Goal: Task Accomplishment & Management: Use online tool/utility

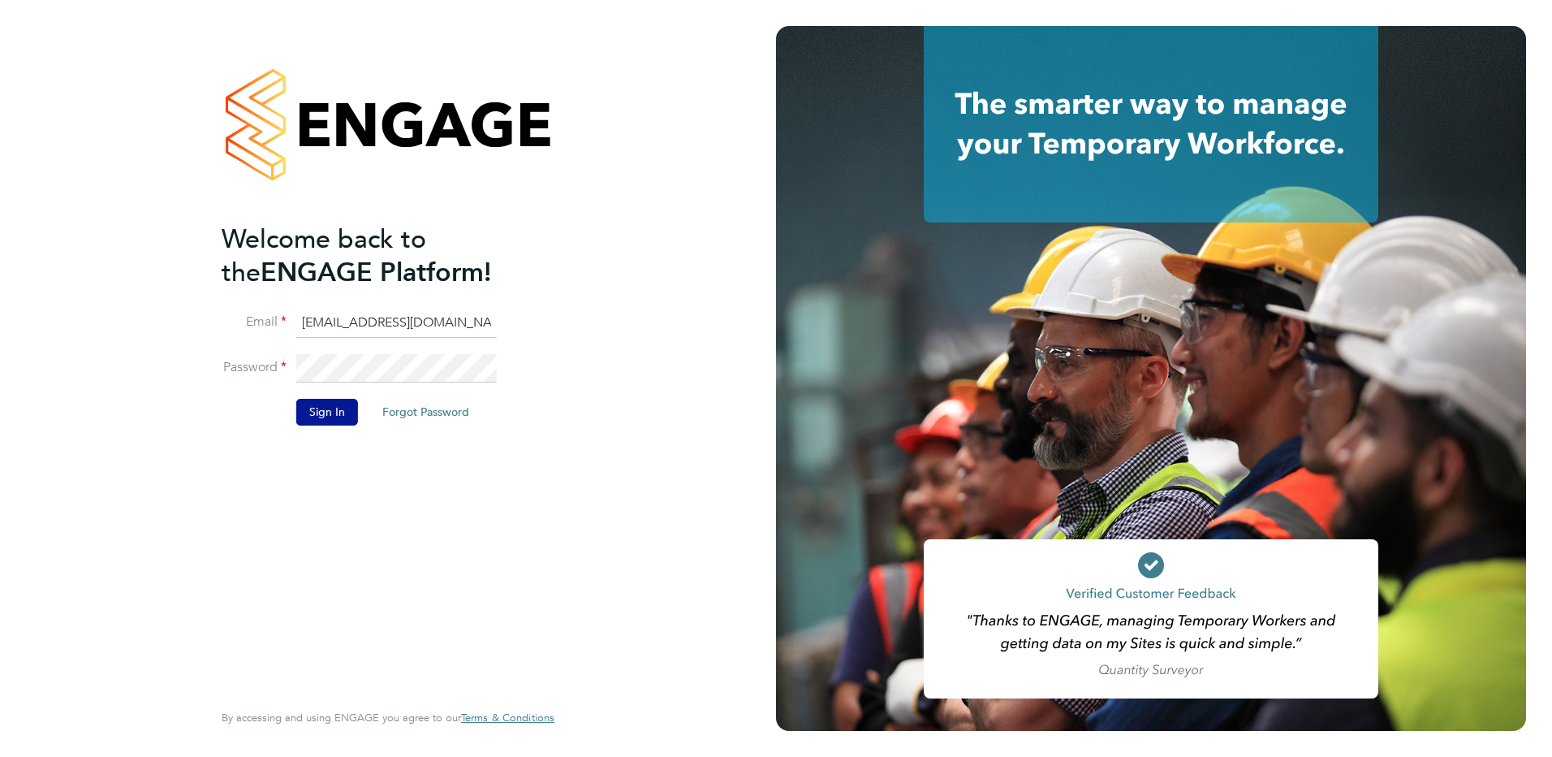
click at [458, 320] on input "creditcontrol@danielowen.co.uk" at bounding box center [396, 322] width 200 height 29
type input "colin.b@danielowen.co.uk"
click at [334, 412] on button "Sign In" at bounding box center [327, 412] width 62 height 26
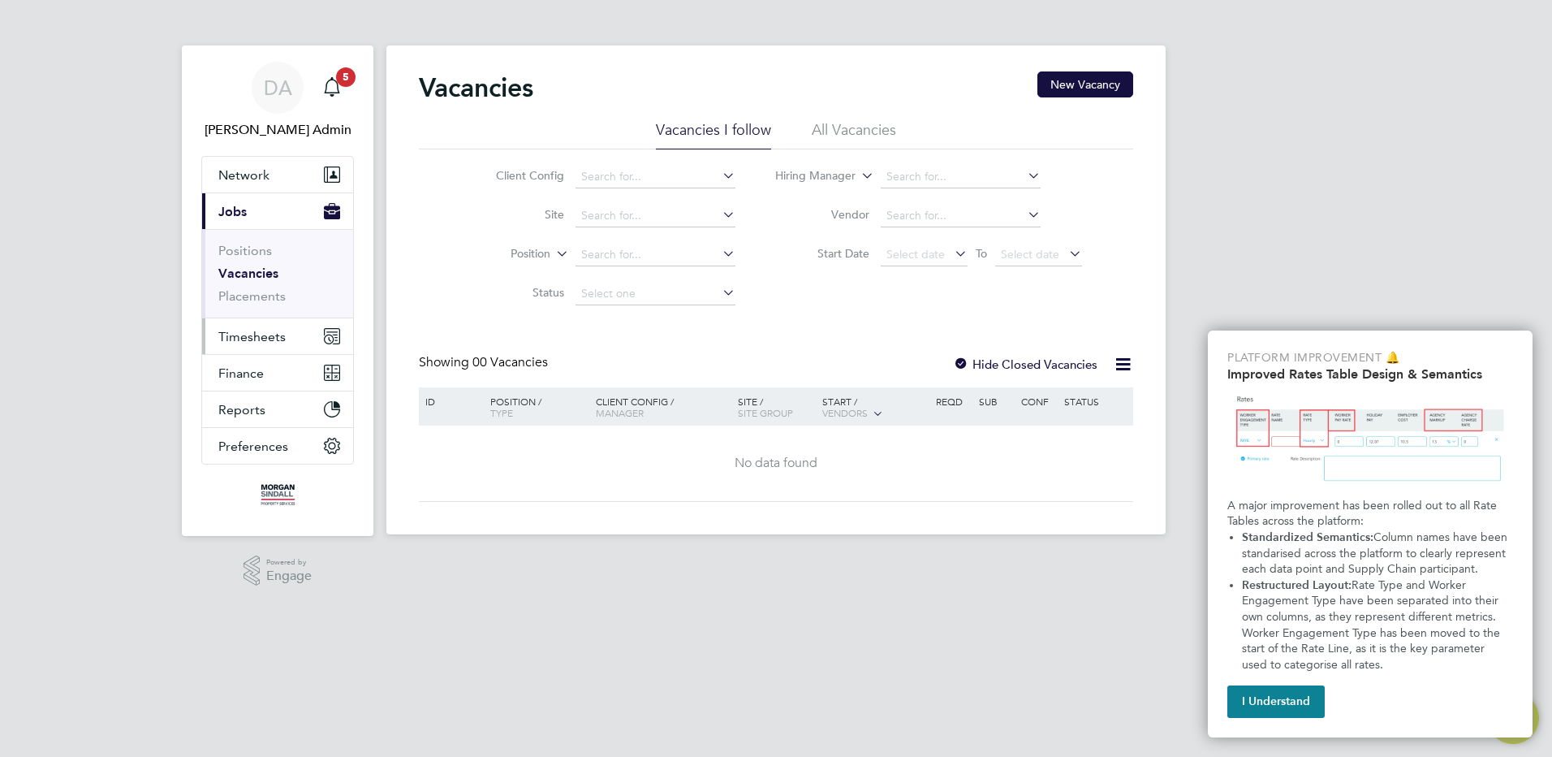
click at [256, 334] on span "Timesheets" at bounding box center [251, 336] width 67 height 15
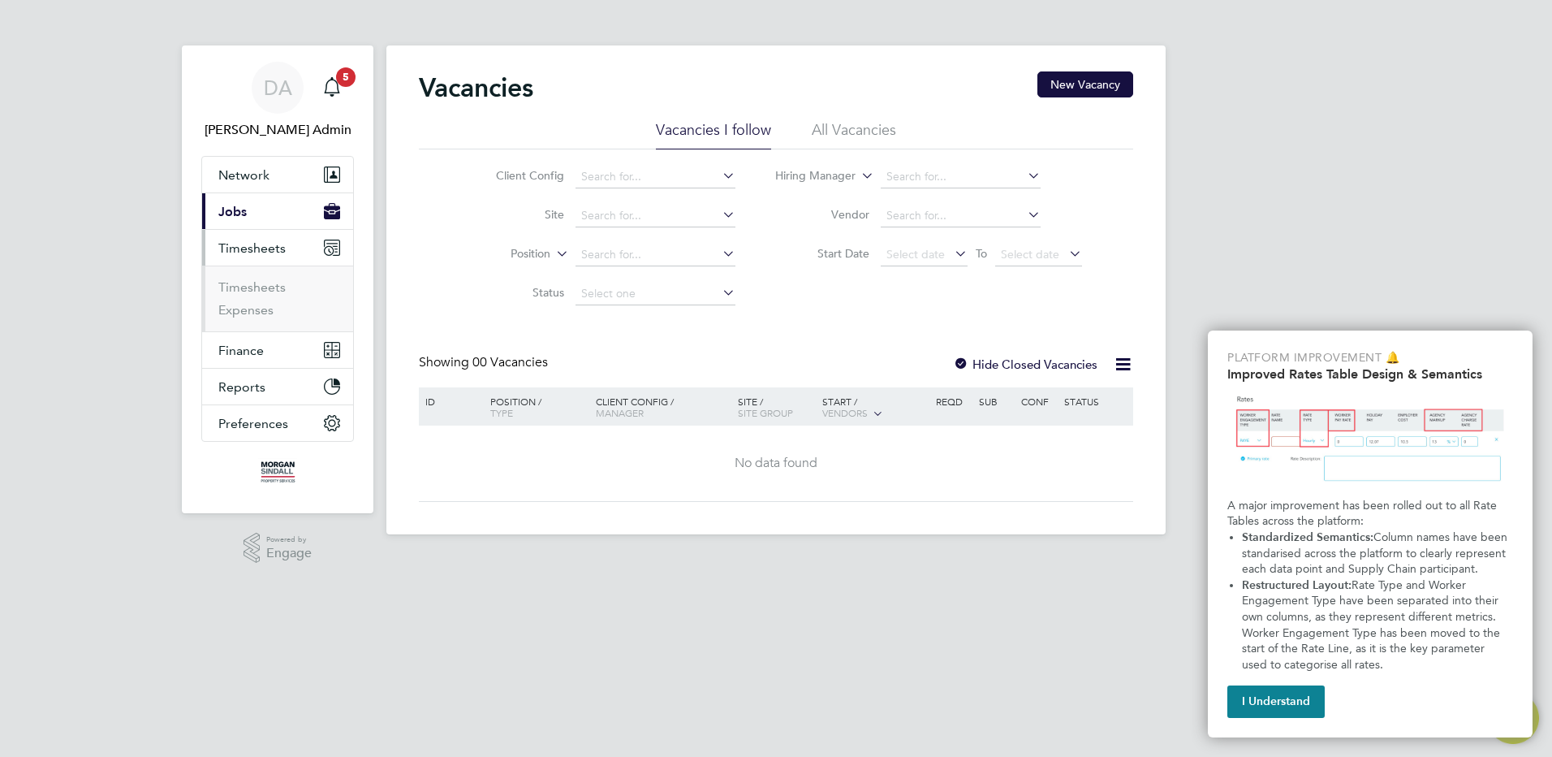
click at [269, 249] on span "Timesheets" at bounding box center [251, 247] width 67 height 15
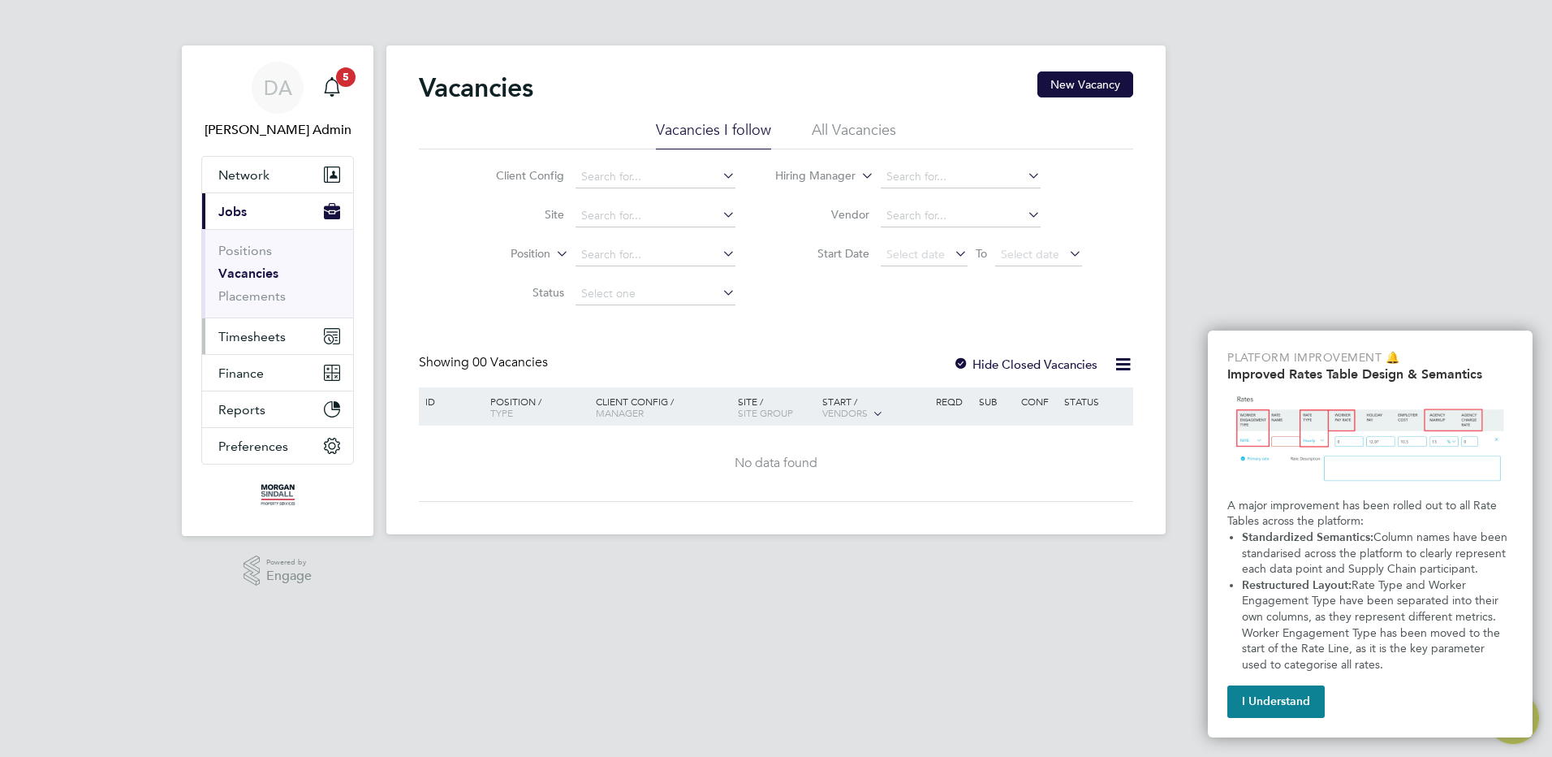
click at [249, 338] on span "Timesheets" at bounding box center [251, 336] width 67 height 15
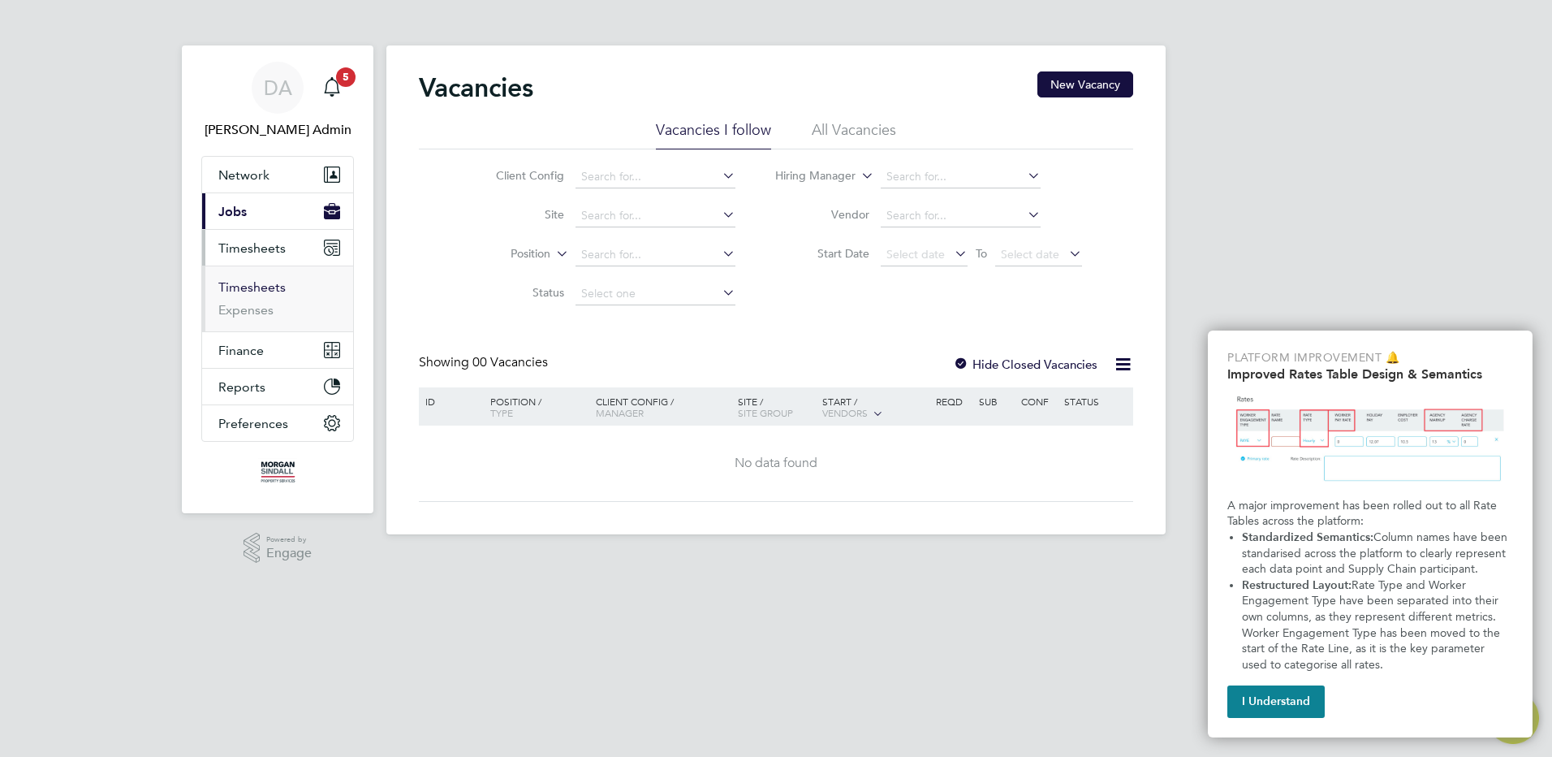
click at [257, 294] on link "Timesheets" at bounding box center [251, 286] width 67 height 15
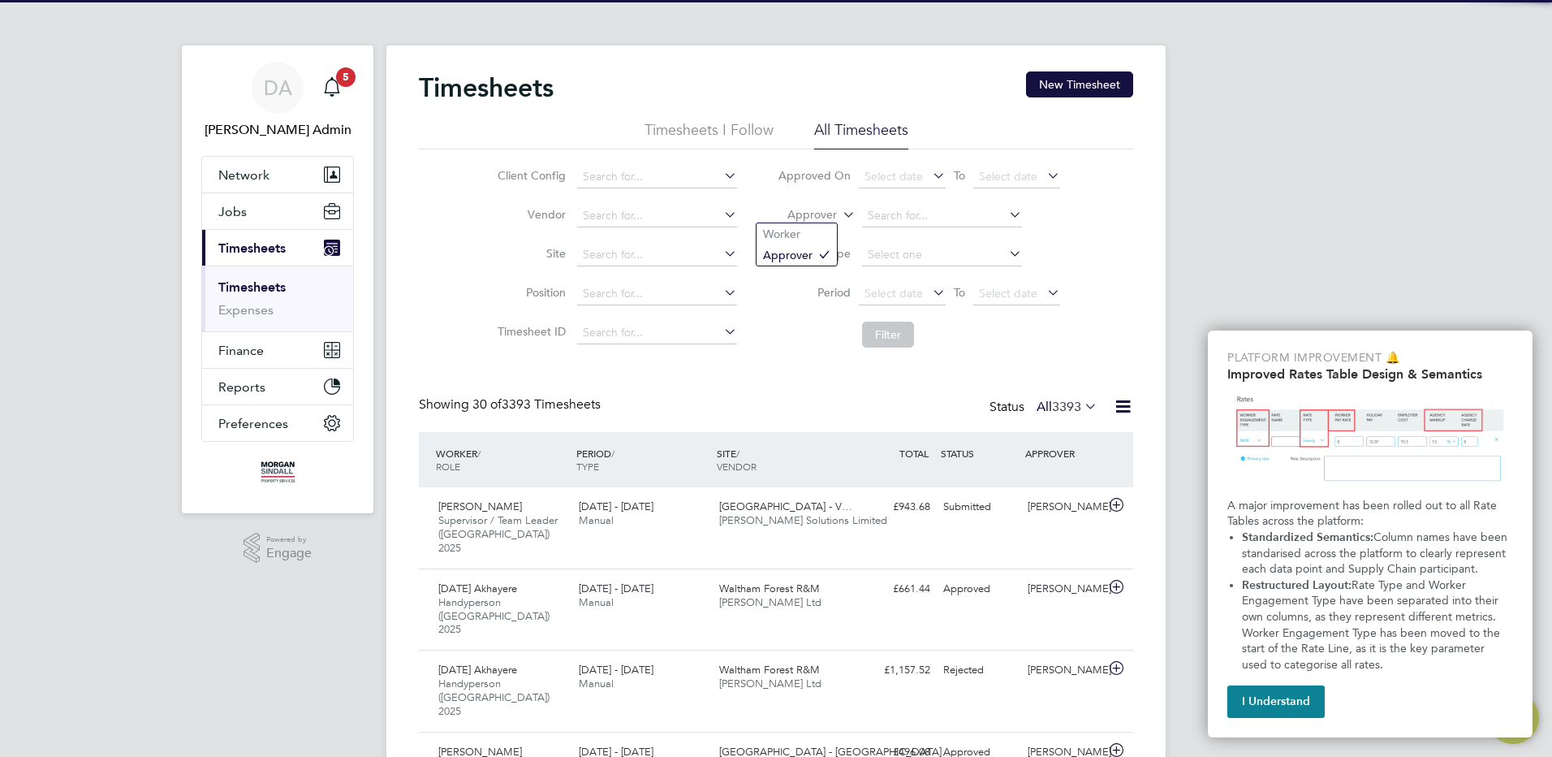
click at [805, 215] on label "Approver" at bounding box center [800, 215] width 73 height 16
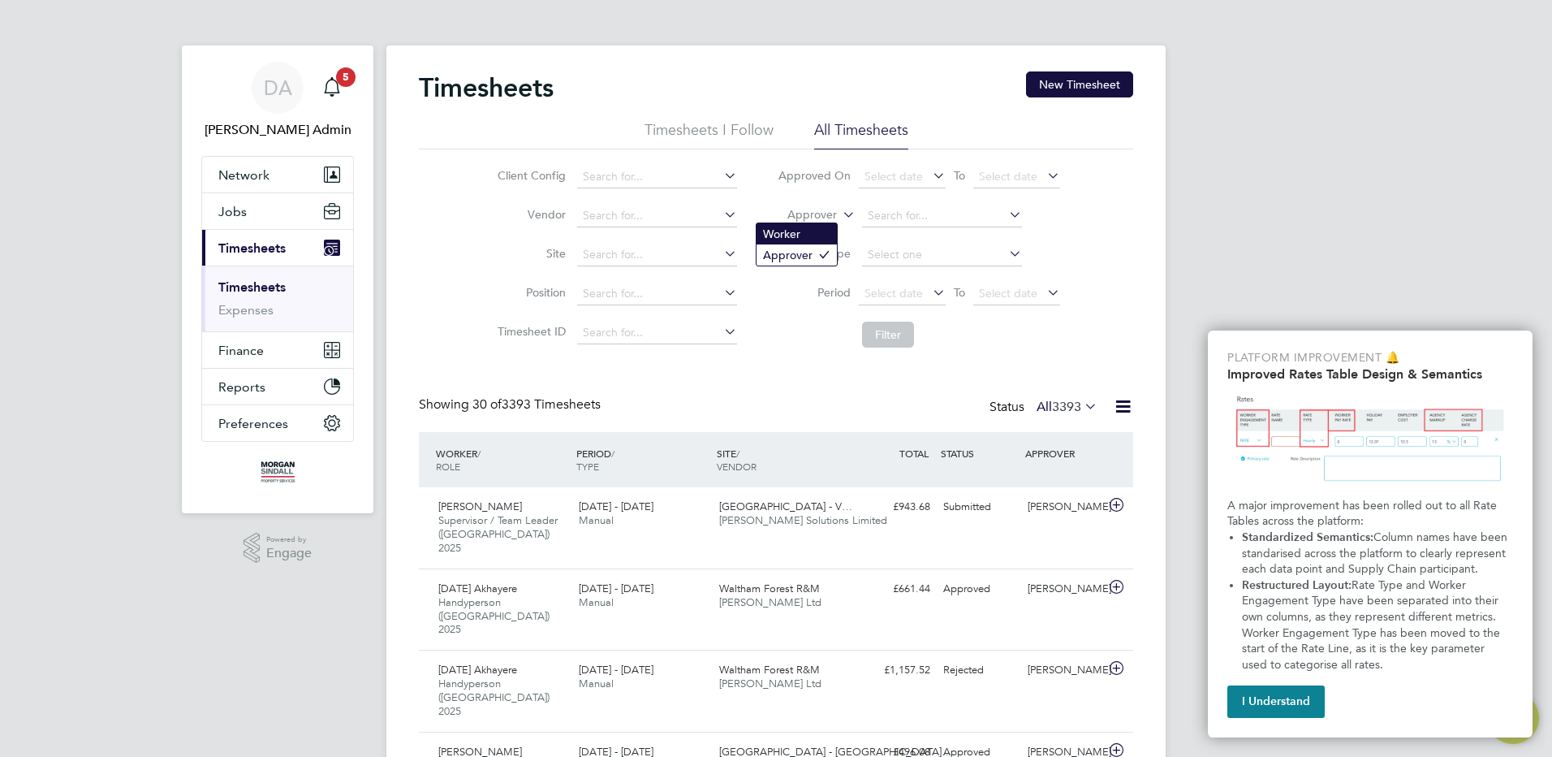
click at [803, 231] on li "Worker" at bounding box center [797, 233] width 80 height 21
click at [895, 220] on input at bounding box center [942, 216] width 160 height 23
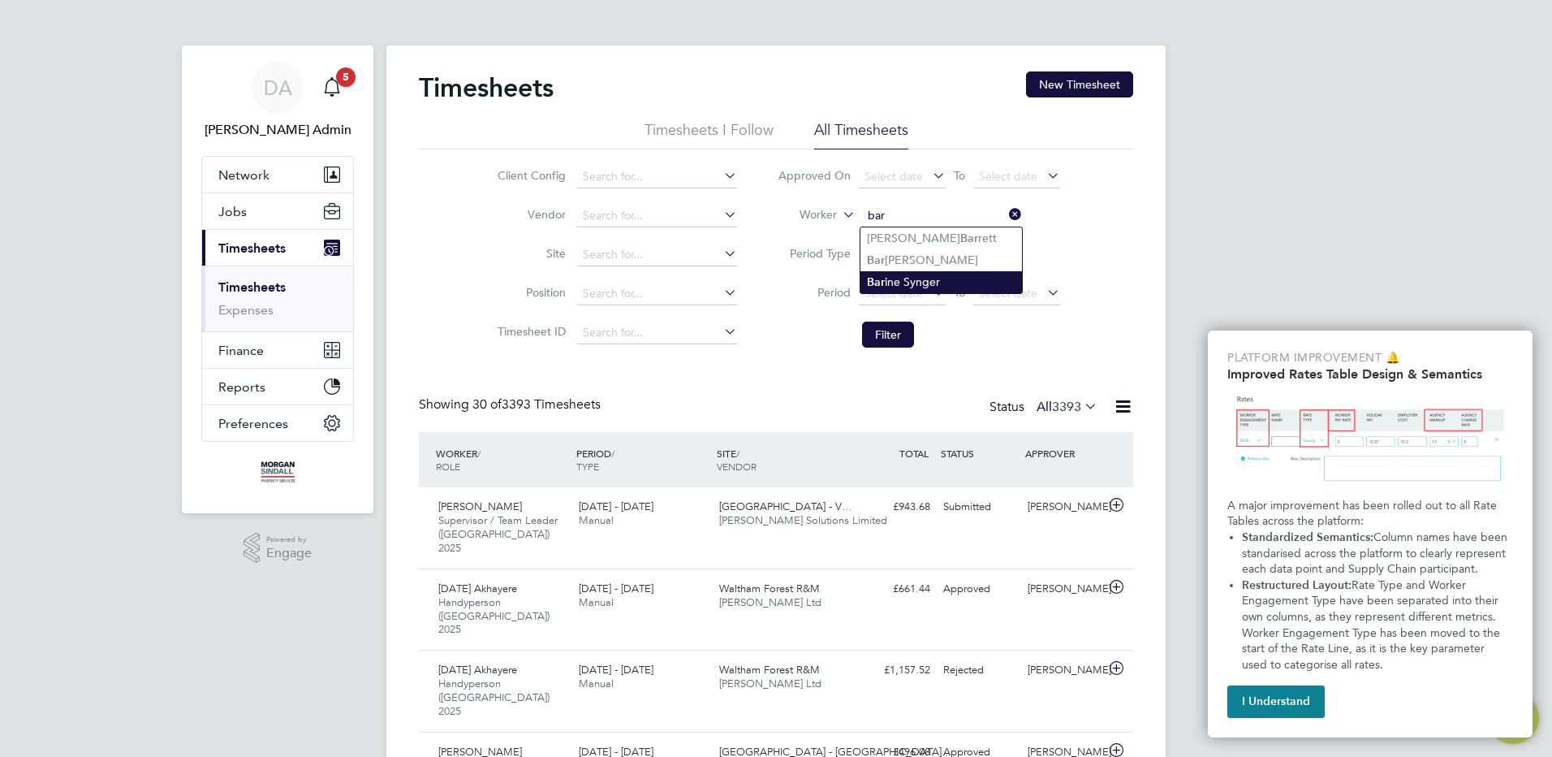
click at [901, 280] on li "Bar ine Synger" at bounding box center [941, 282] width 162 height 22
type input "[PERSON_NAME]"
click at [879, 335] on button "Filter" at bounding box center [888, 334] width 52 height 26
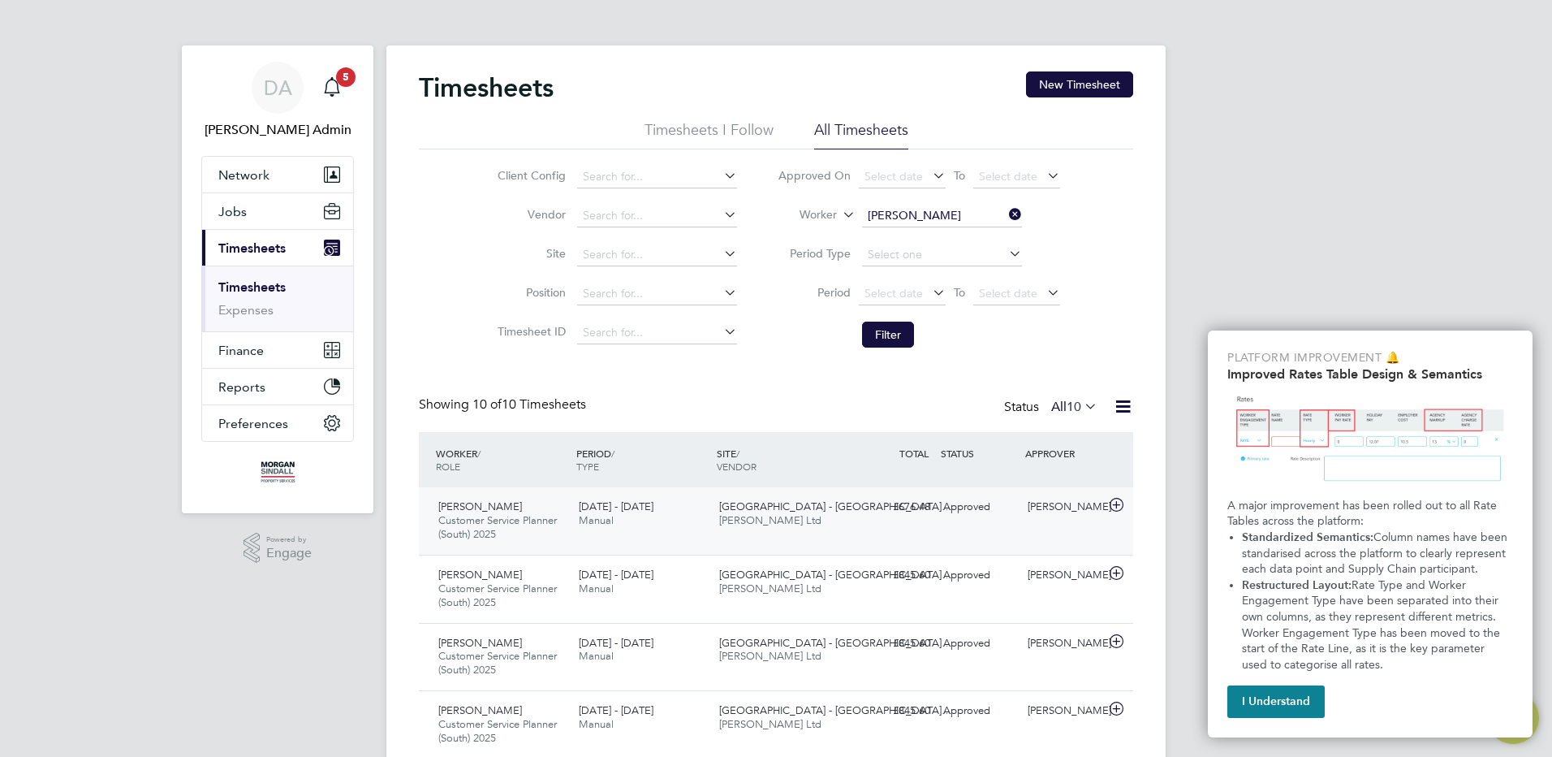
click at [1114, 504] on icon at bounding box center [1116, 504] width 20 height 13
